Goal: Task Accomplishment & Management: Use online tool/utility

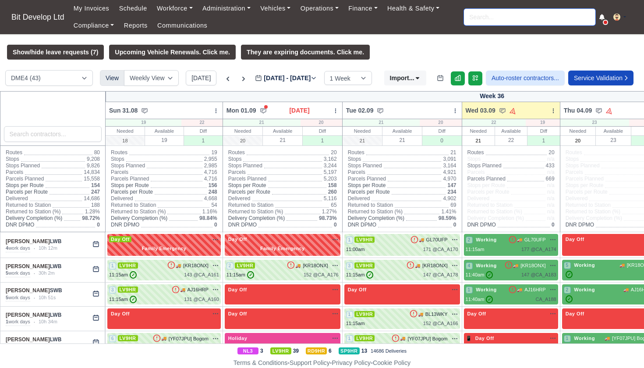
click at [500, 18] on input "search" at bounding box center [529, 17] width 131 height 17
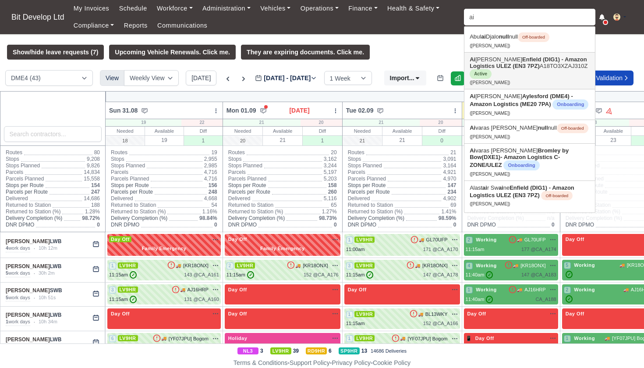
click at [521, 67] on strong "Enfield (DIG1) - Amazon Logistics ULEZ (EN3 7PZ)" at bounding box center [527, 62] width 117 height 13
type input "[PERSON_NAME]"
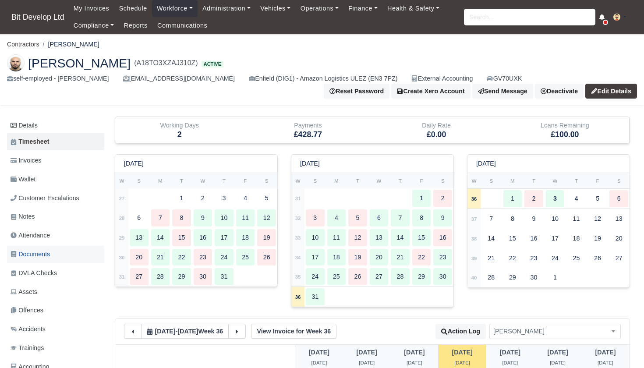
click at [40, 250] on span "Documents" at bounding box center [30, 254] width 39 height 10
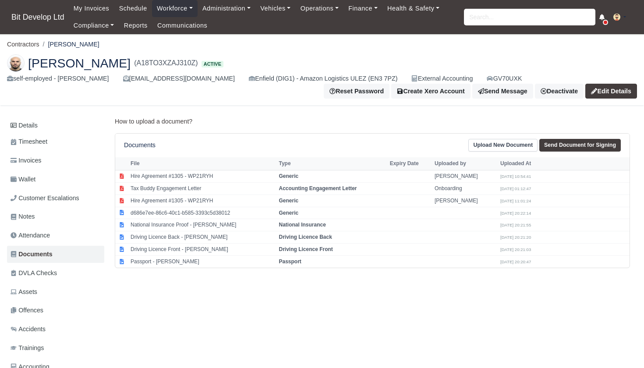
click at [561, 145] on link "Send Document for Signing" at bounding box center [579, 145] width 81 height 13
select select "4084"
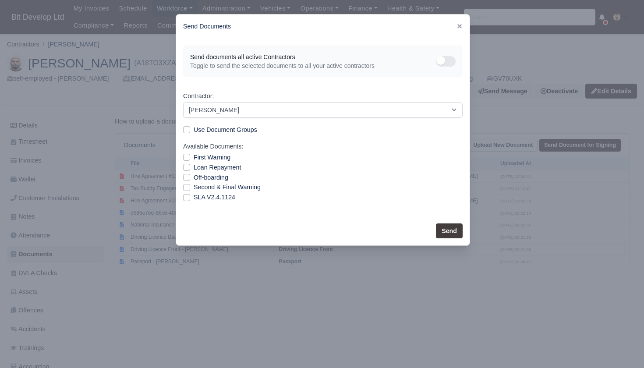
click at [194, 196] on label "SLA V2.4.1124" at bounding box center [215, 197] width 42 height 10
click at [185, 196] on input "SLA V2.4.1124" at bounding box center [186, 195] width 7 height 7
checkbox input "true"
click at [445, 227] on button "Send" at bounding box center [449, 230] width 27 height 15
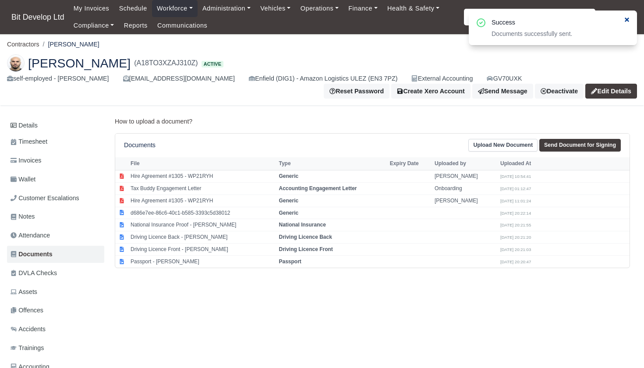
click at [626, 21] on icon at bounding box center [627, 20] width 4 height 4
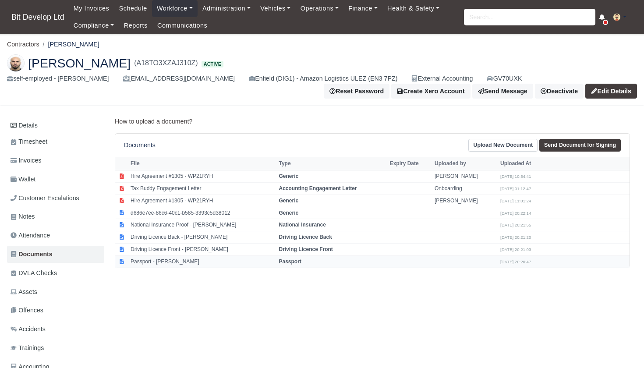
click at [162, 258] on td "Passport - Ailton De Oliveira" at bounding box center [202, 261] width 148 height 12
select select "passport"
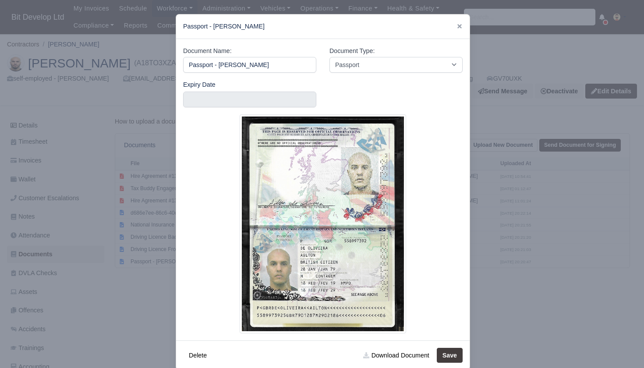
click at [522, 216] on div at bounding box center [322, 184] width 644 height 368
